Goal: Navigation & Orientation: Find specific page/section

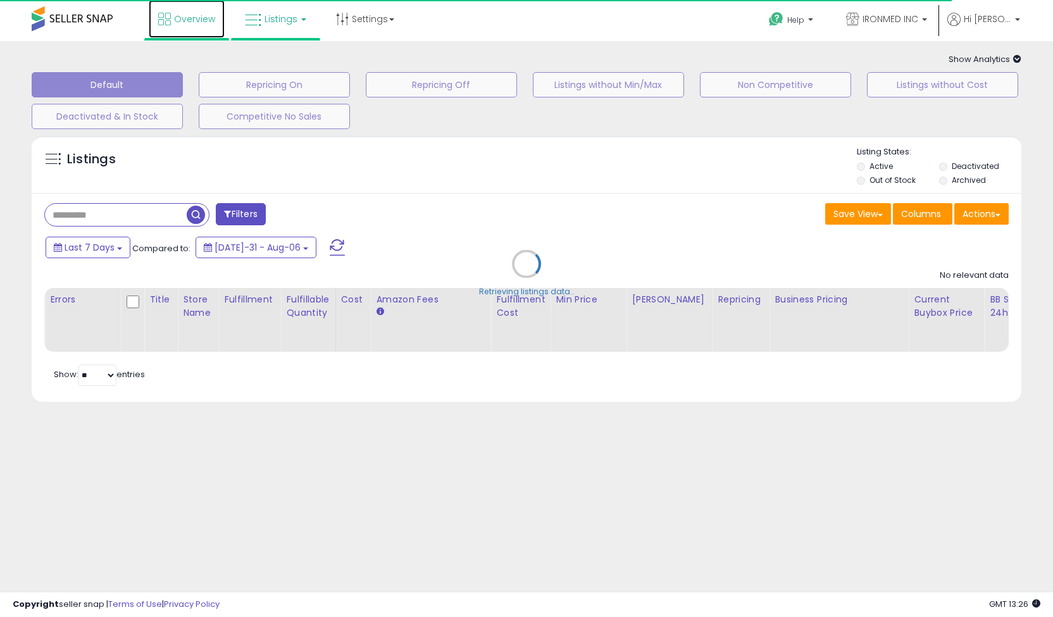
click at [182, 22] on span "Overview" at bounding box center [194, 19] width 41 height 13
type input "*********"
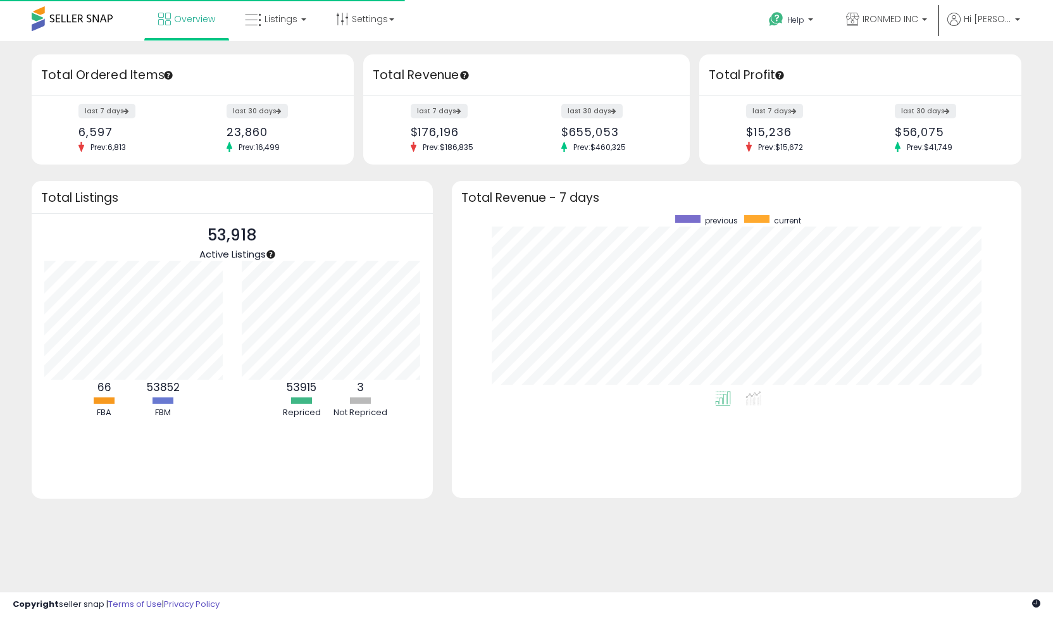
scroll to position [176, 544]
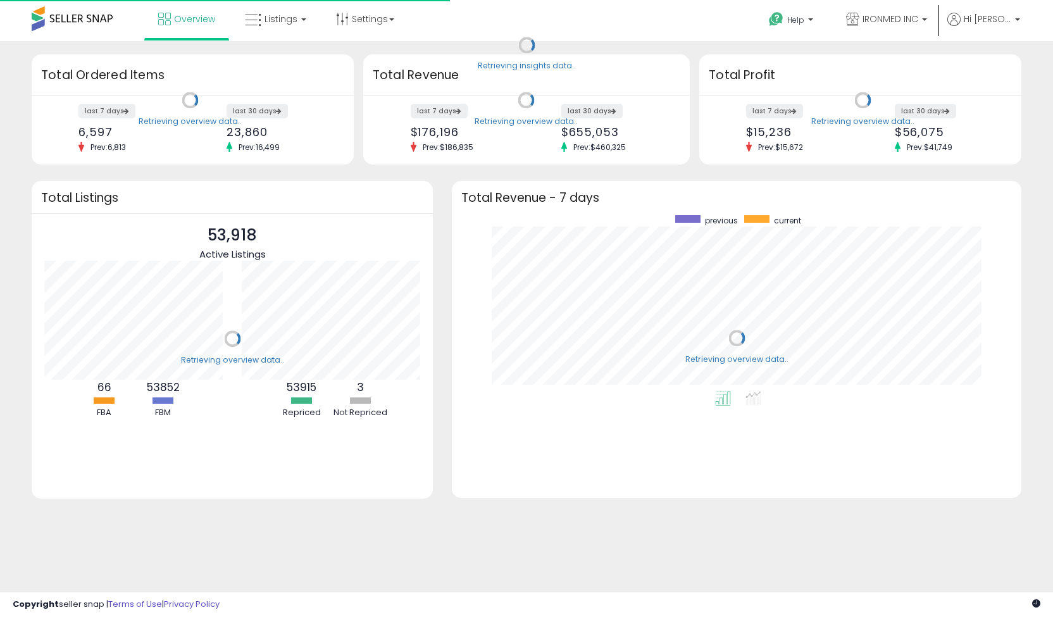
scroll to position [176, 544]
